Goal: Information Seeking & Learning: Learn about a topic

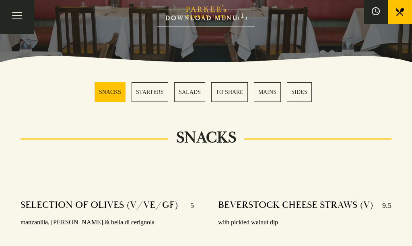
scroll to position [177, 0]
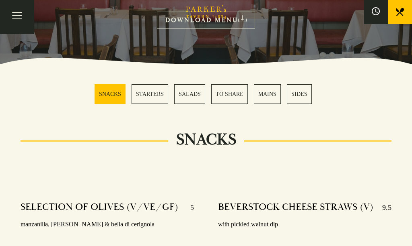
click at [267, 94] on link "MAINS" at bounding box center [267, 94] width 27 height 20
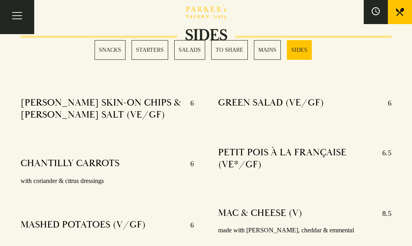
scroll to position [2058, 0]
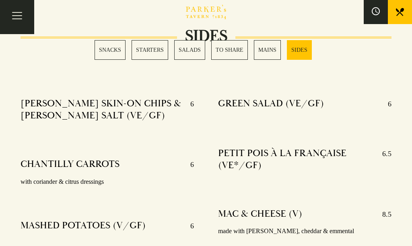
click at [270, 51] on link "MAINS" at bounding box center [267, 50] width 27 height 20
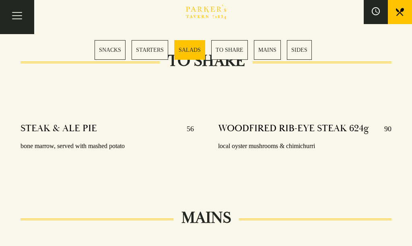
scroll to position [1236, 0]
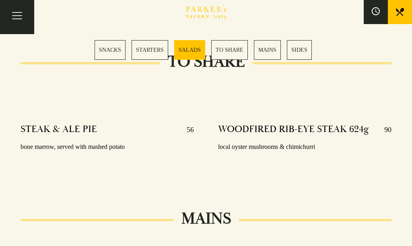
click at [232, 49] on link "TO SHARE" at bounding box center [229, 50] width 37 height 20
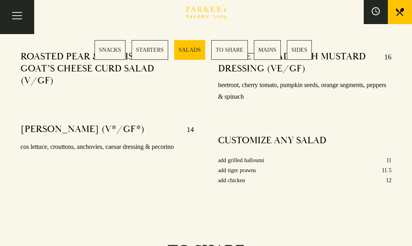
scroll to position [1045, 0]
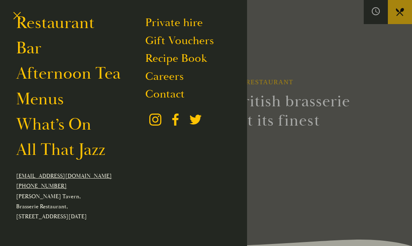
scroll to position [54, 0]
click at [44, 105] on link "Menus" at bounding box center [39, 99] width 47 height 21
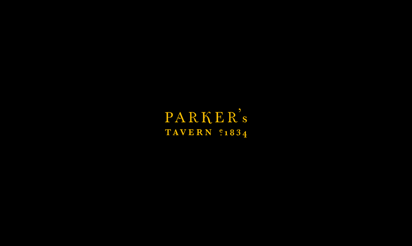
click at [51, 108] on link "Menus" at bounding box center [39, 99] width 47 height 21
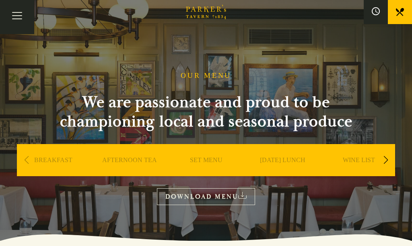
click at [209, 72] on div "OUR MENU We are passionate and proud to be championing local and seasonal produ…" at bounding box center [206, 139] width 402 height 134
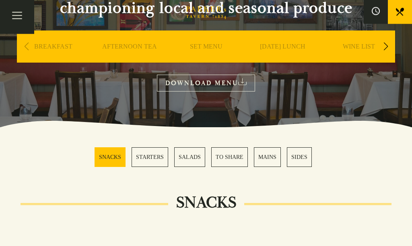
scroll to position [113, 0]
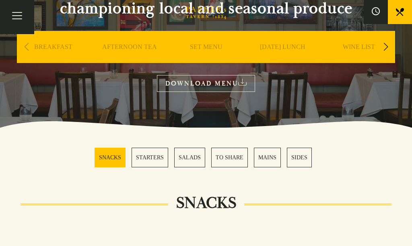
click at [205, 48] on link "SET MENU" at bounding box center [206, 59] width 33 height 32
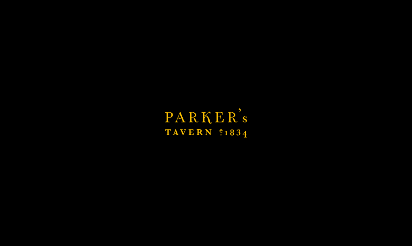
click at [212, 43] on link "SET MENU" at bounding box center [206, 59] width 33 height 32
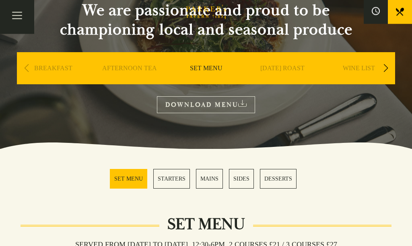
scroll to position [92, 0]
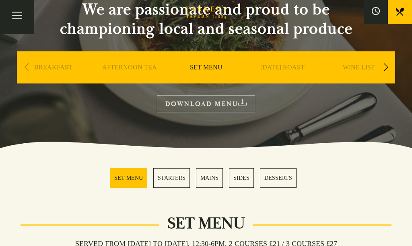
click at [210, 181] on link "MAINS" at bounding box center [209, 179] width 27 height 20
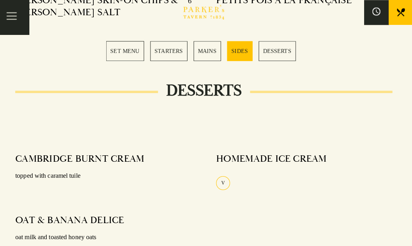
scroll to position [1018, 0]
click at [18, 19] on button "Toggle navigation" at bounding box center [17, 17] width 34 height 34
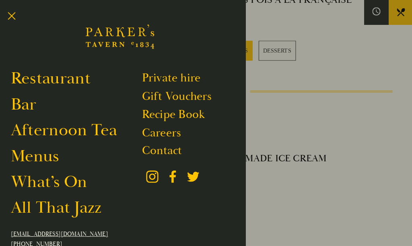
click at [50, 156] on link "Menus" at bounding box center [39, 153] width 47 height 21
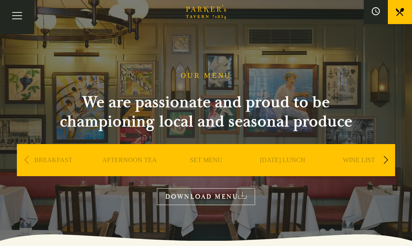
click at [246, 198] on icon at bounding box center [242, 195] width 8 height 7
